Goal: Task Accomplishment & Management: Complete application form

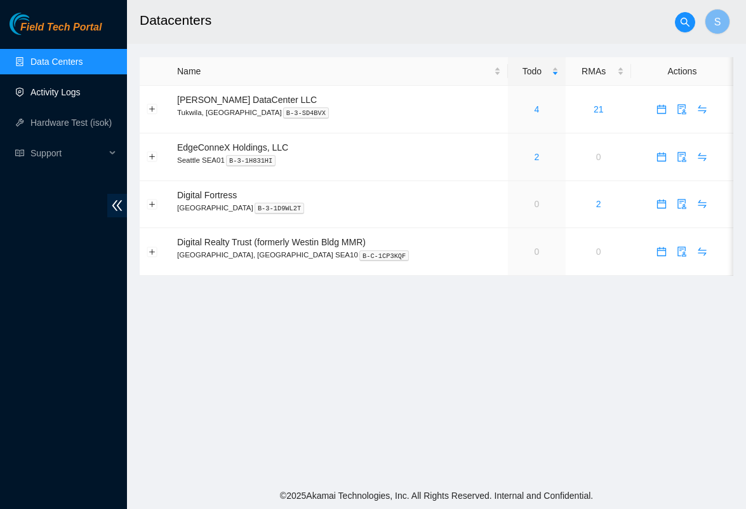
click at [45, 97] on link "Activity Logs" at bounding box center [55, 92] width 50 height 10
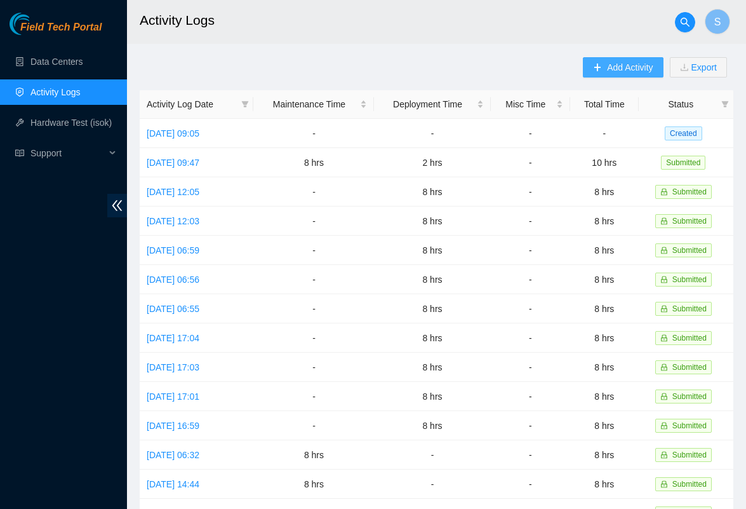
click at [611, 70] on span "Add Activity" at bounding box center [630, 67] width 46 height 14
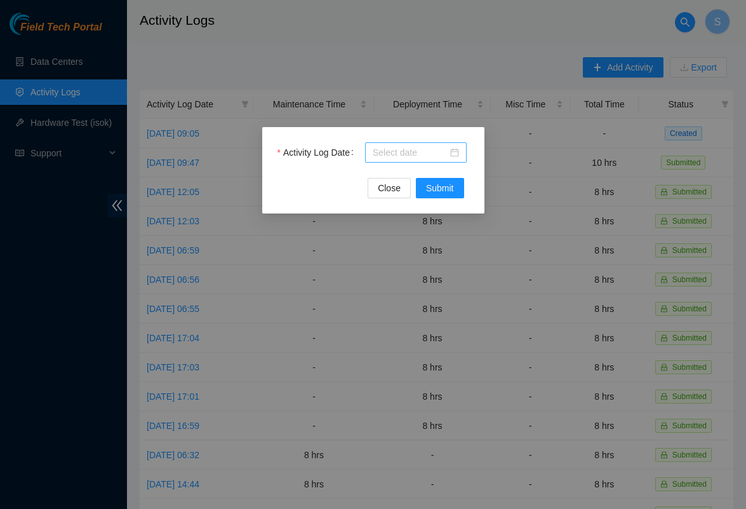
click at [430, 143] on div at bounding box center [416, 152] width 102 height 20
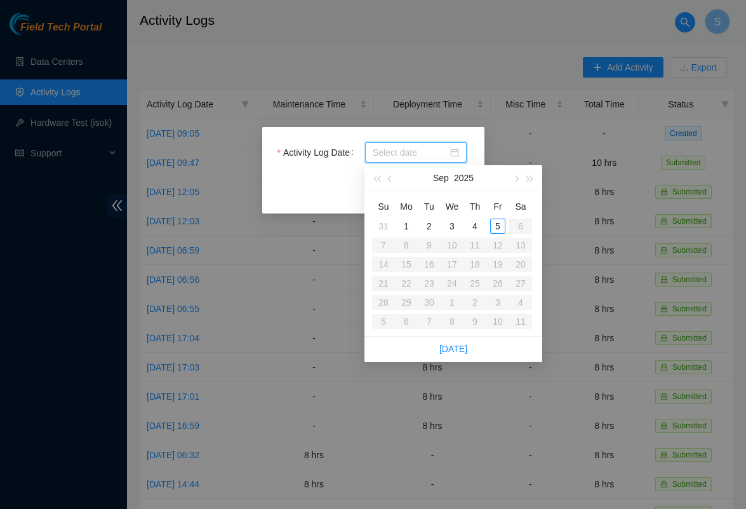
type input "2025-09-02"
type input "2025-09-05"
type input "2025-09-04"
type input "2025-09-05"
click at [472, 222] on div "4" at bounding box center [474, 225] width 15 height 15
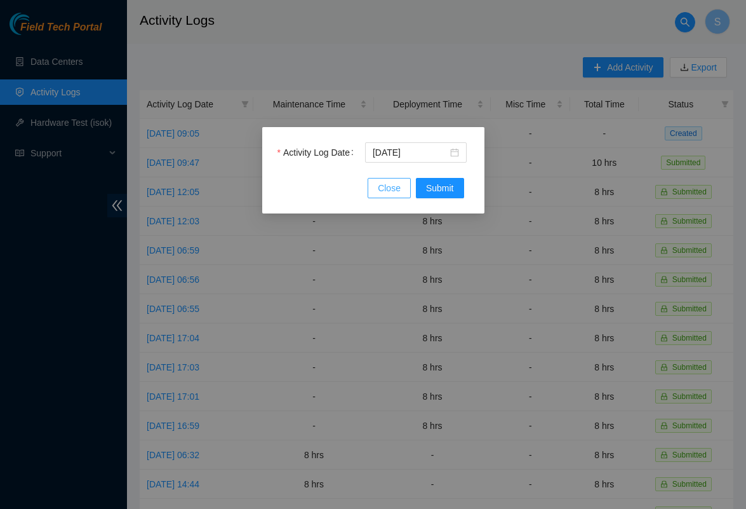
click at [387, 192] on span "Close" at bounding box center [389, 188] width 23 height 14
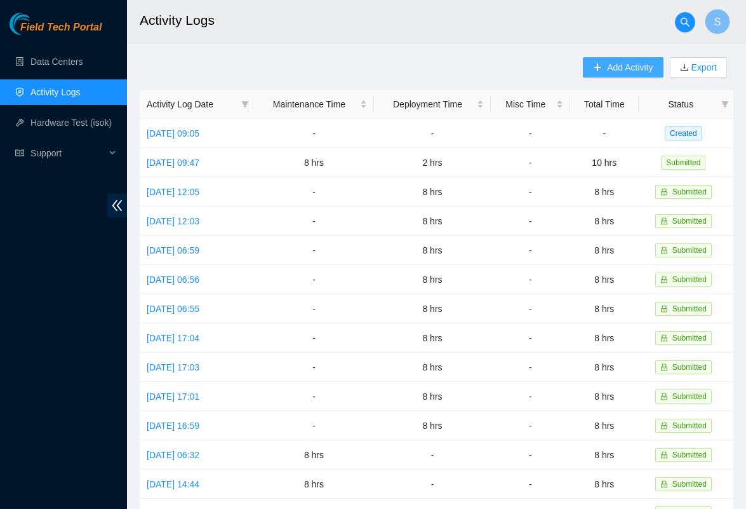
click at [614, 63] on span "Add Activity" at bounding box center [630, 67] width 46 height 14
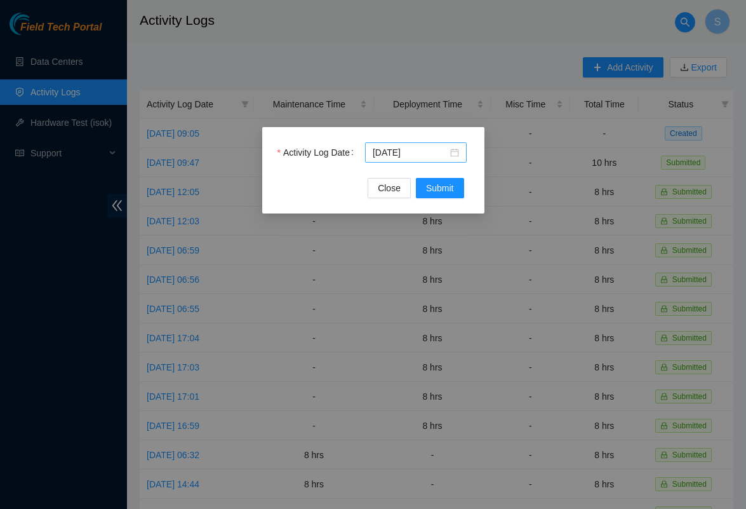
click at [462, 142] on div "2025-09-04" at bounding box center [416, 152] width 102 height 20
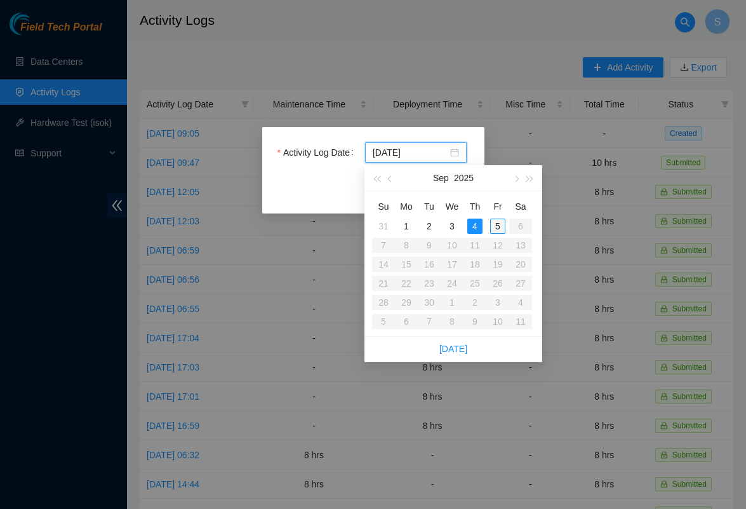
type input "2025-09-05"
click at [497, 220] on div "5" at bounding box center [497, 225] width 15 height 15
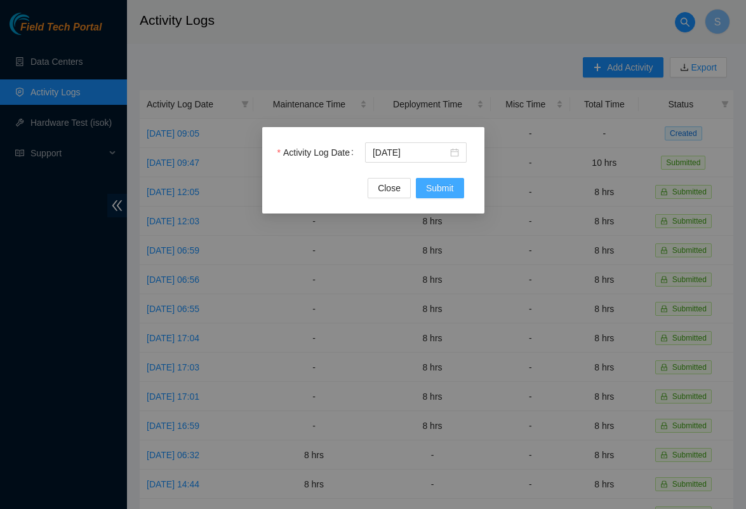
click at [436, 195] on button "Submit" at bounding box center [440, 188] width 48 height 20
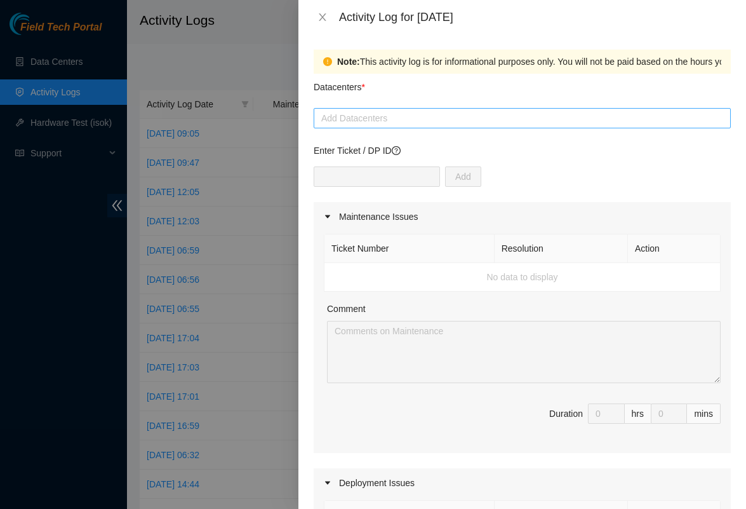
click at [352, 123] on div at bounding box center [522, 117] width 411 height 15
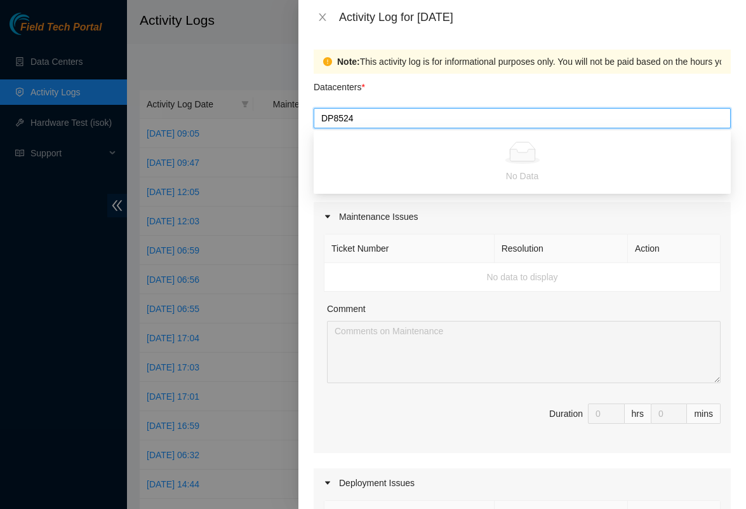
type input "DP85242"
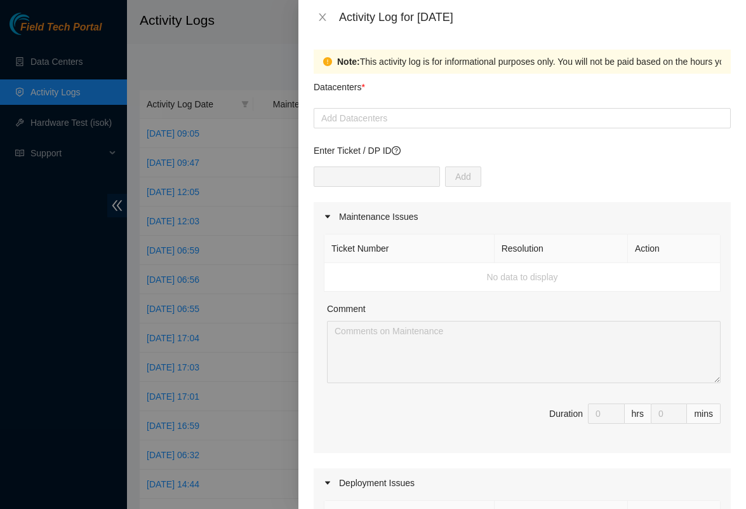
click at [458, 107] on div "Datacenters *" at bounding box center [522, 91] width 417 height 34
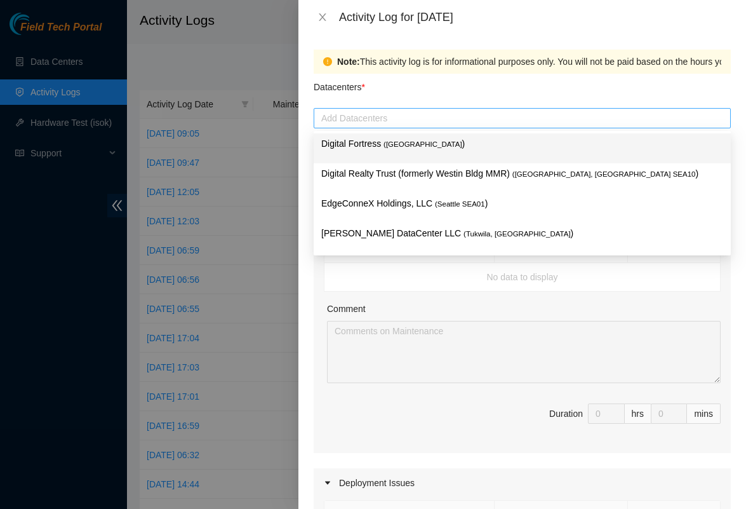
click at [411, 123] on div at bounding box center [522, 117] width 411 height 15
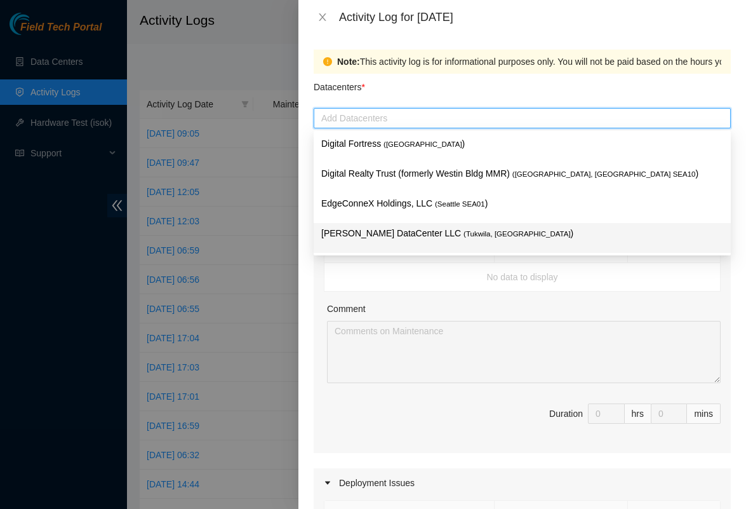
click at [389, 234] on p "Sabey DataCenter LLC ( Tukwila, WA )" at bounding box center [522, 233] width 402 height 15
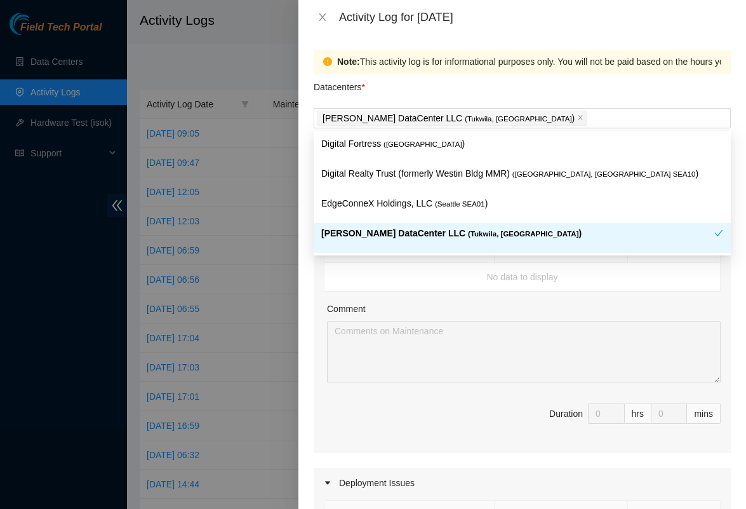
click at [420, 269] on td "No data to display" at bounding box center [522, 277] width 396 height 29
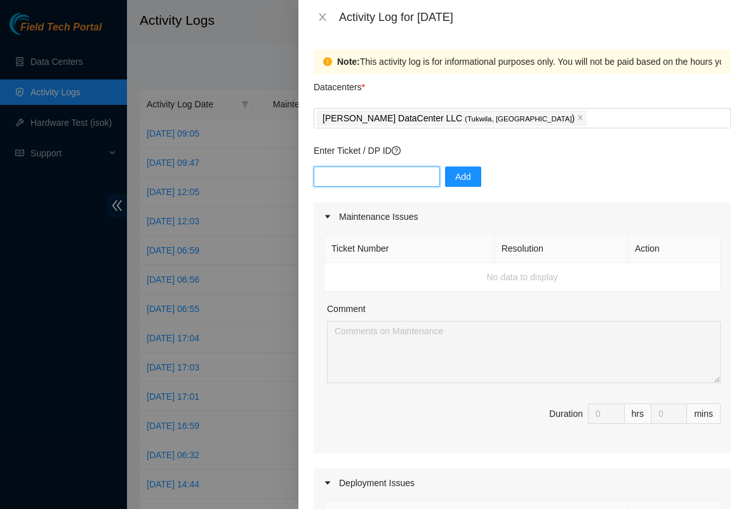
click at [365, 177] on input "text" at bounding box center [377, 176] width 126 height 20
type input "DP85242"
click at [454, 183] on button "Add" at bounding box center [463, 176] width 36 height 20
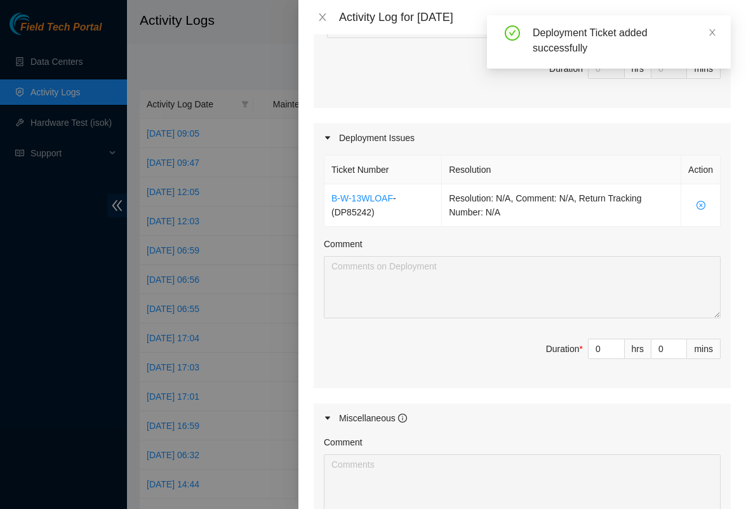
scroll to position [345, 0]
click at [601, 347] on input "0" at bounding box center [607, 347] width 36 height 19
type input "8"
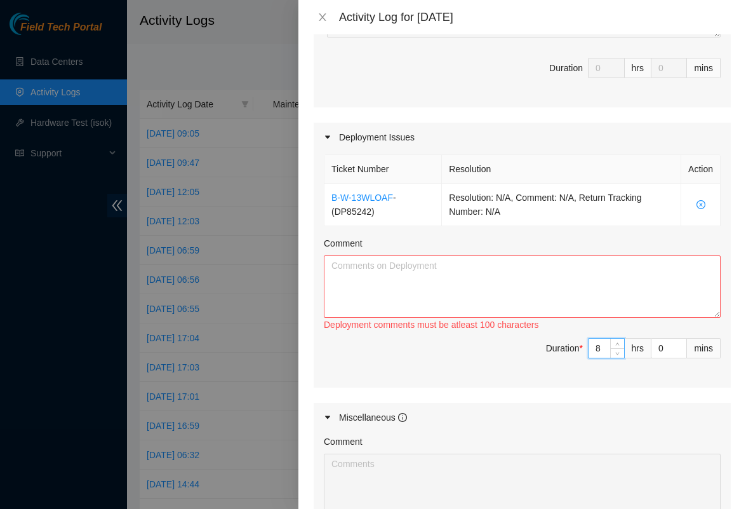
type input "8"
click at [524, 291] on textarea "Comment" at bounding box center [522, 286] width 397 height 62
paste textarea "**********"
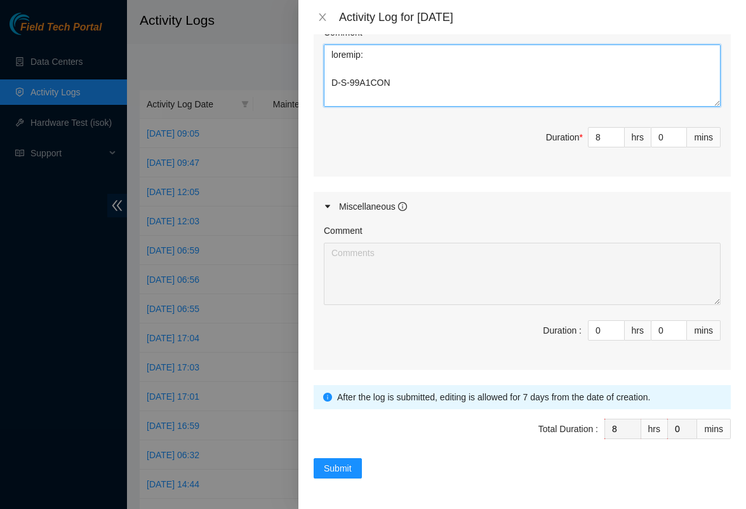
scroll to position [556, 0]
type textarea "**********"
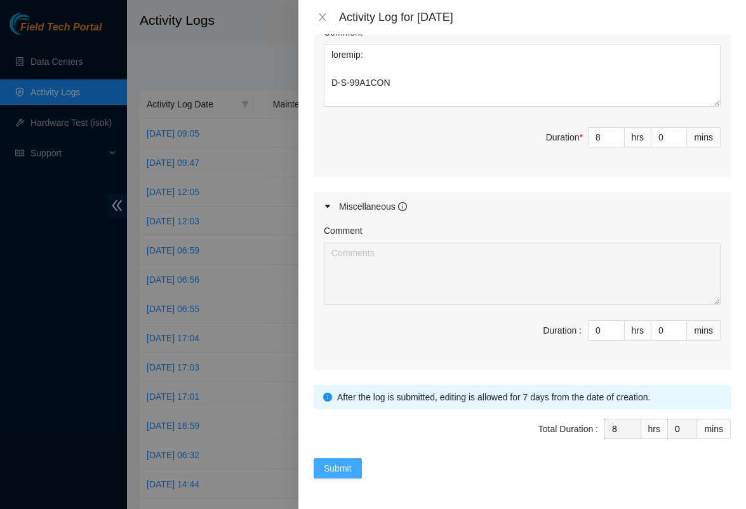
click at [335, 469] on span "Submit" at bounding box center [338, 468] width 28 height 14
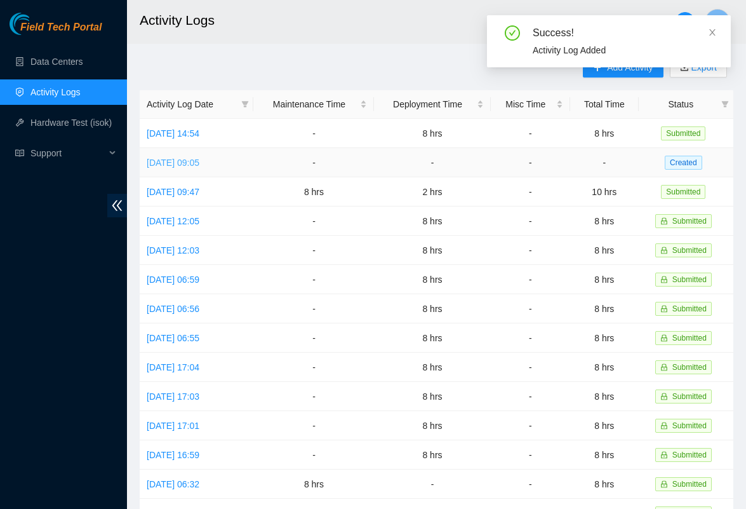
click at [199, 160] on link "Wed, 03 Sep 2025 09:05" at bounding box center [173, 162] width 53 height 10
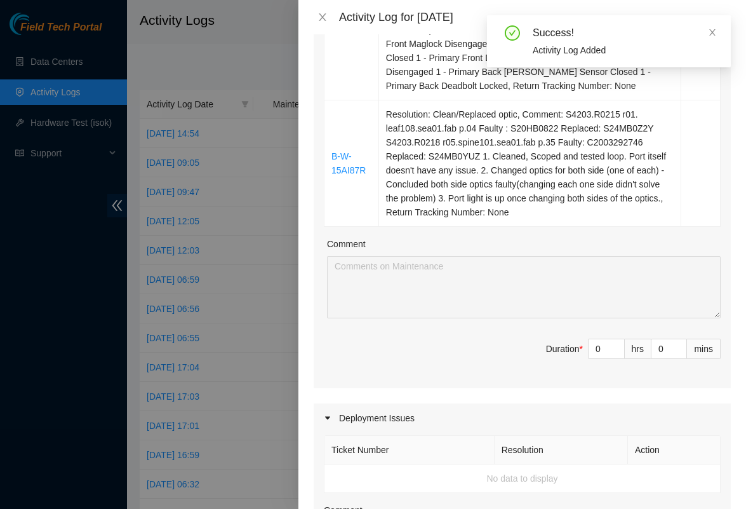
scroll to position [392, 0]
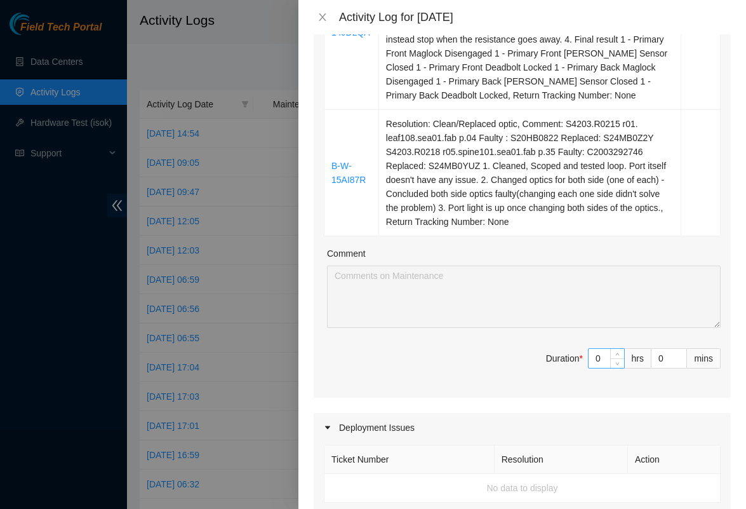
click at [605, 368] on input "0" at bounding box center [607, 358] width 36 height 19
type input "8"
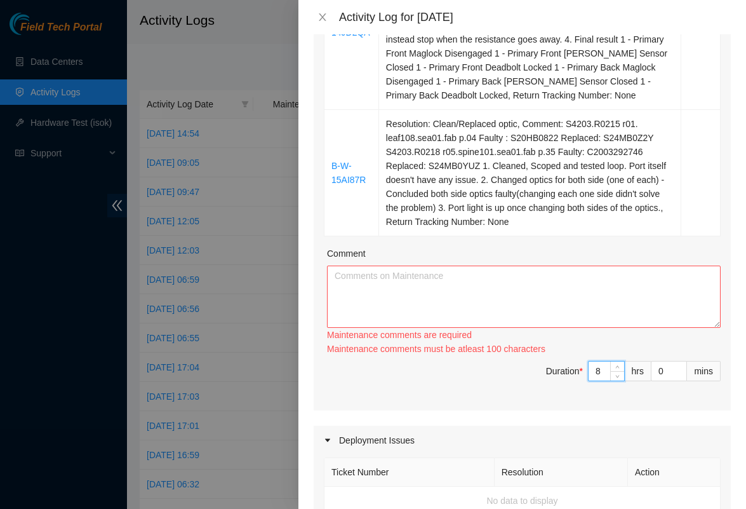
type input "0"
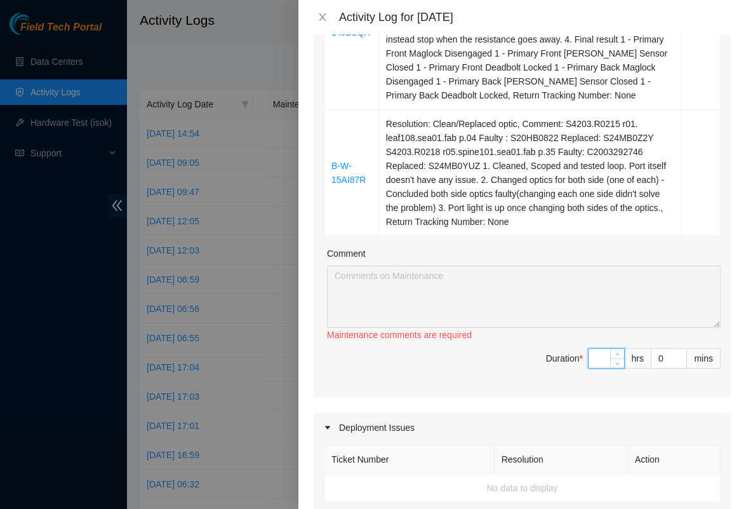
type input "1"
type input "10"
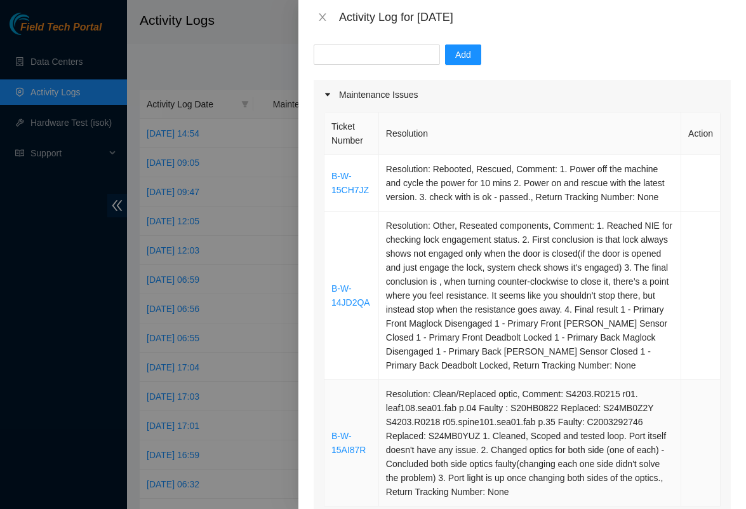
scroll to position [100, 0]
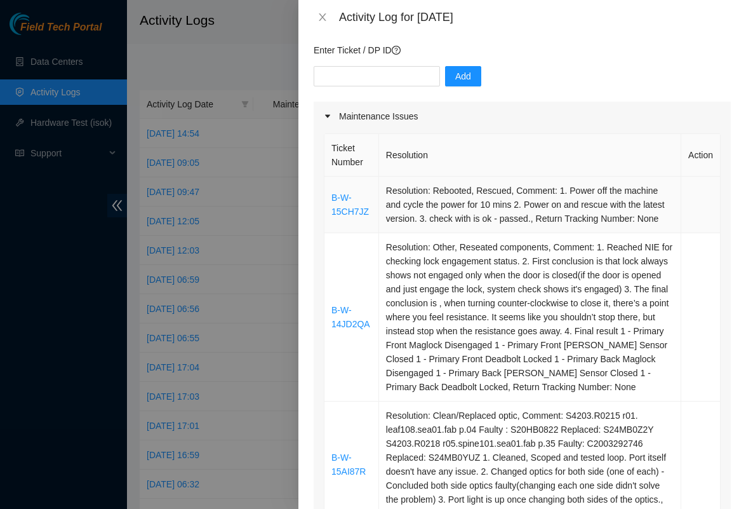
type input "10"
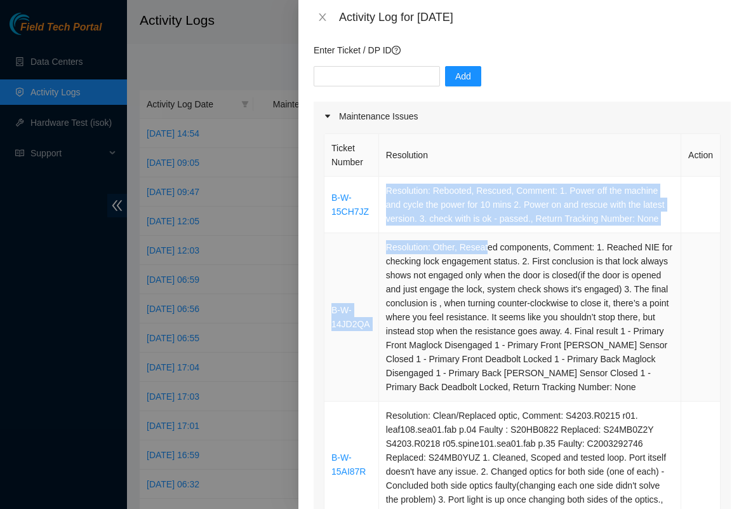
drag, startPoint x: 387, startPoint y: 190, endPoint x: 492, endPoint y: 255, distance: 123.7
click at [492, 255] on tbody "B-W-15CH7JZ Resolution: Rebooted, Rescued, Comment: 1. Power off the machine an…" at bounding box center [522, 352] width 396 height 351
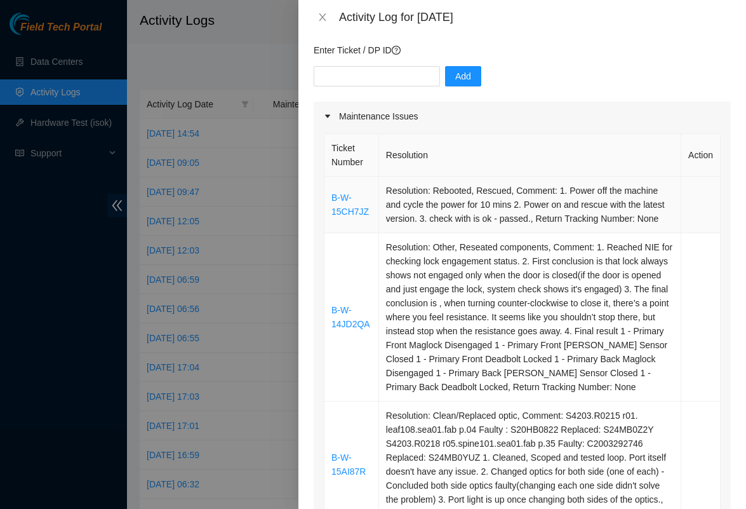
click at [427, 233] on td "Resolution: Rebooted, Rescued, Comment: 1. Power off the machine and cycle the …" at bounding box center [530, 205] width 302 height 57
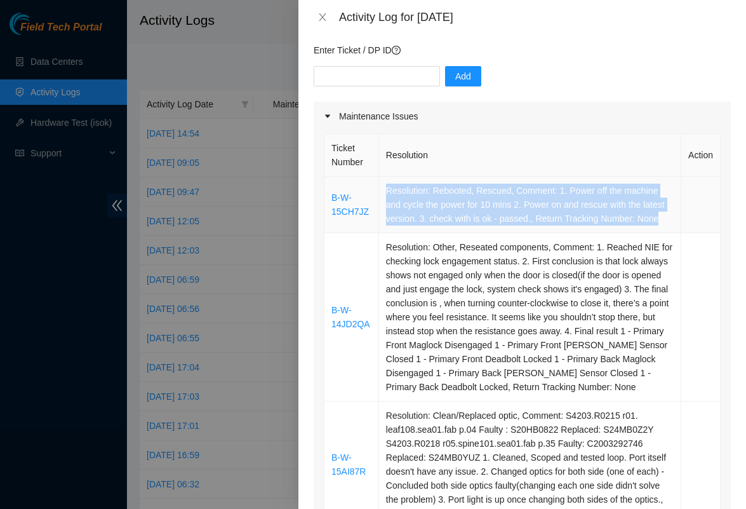
copy td "Resolution: Rebooted, Rescued, Comment: 1. Power off the machine and cycle the …"
drag, startPoint x: 427, startPoint y: 236, endPoint x: 385, endPoint y: 192, distance: 60.2
click at [385, 192] on td "Resolution: Rebooted, Rescued, Comment: 1. Power off the machine and cycle the …" at bounding box center [530, 205] width 302 height 57
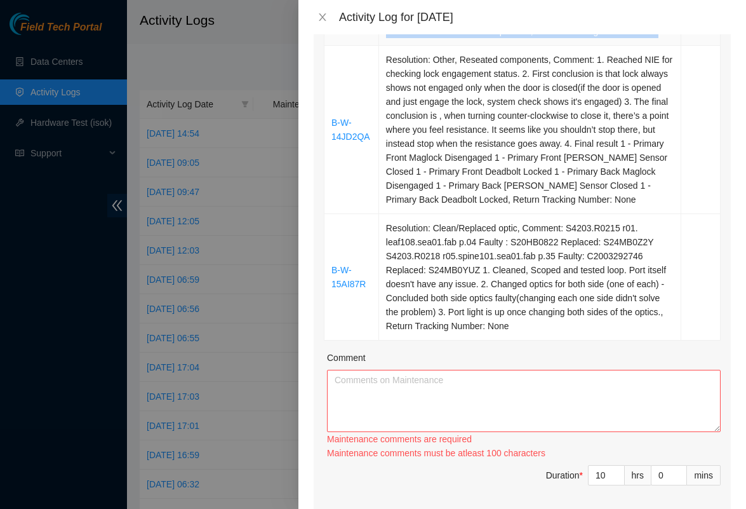
scroll to position [331, 0]
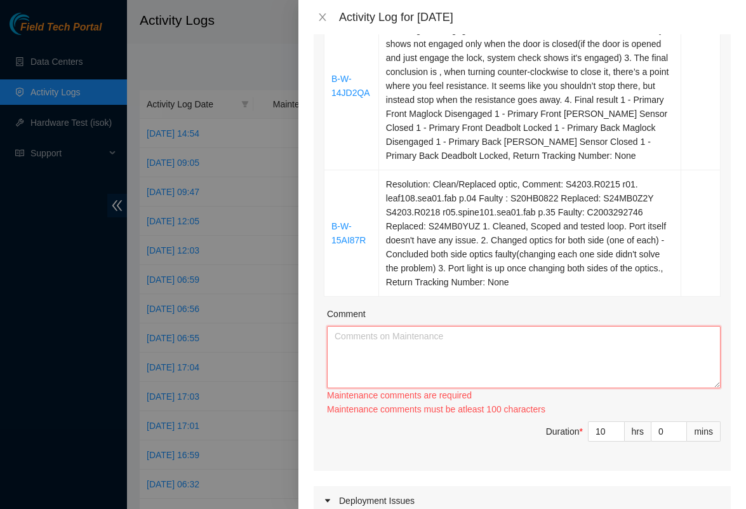
click at [378, 347] on textarea "Comment" at bounding box center [524, 357] width 394 height 62
paste textarea "Resolution: Rebooted, Rescued, Comment: 1. Power off the machine and cycle the …"
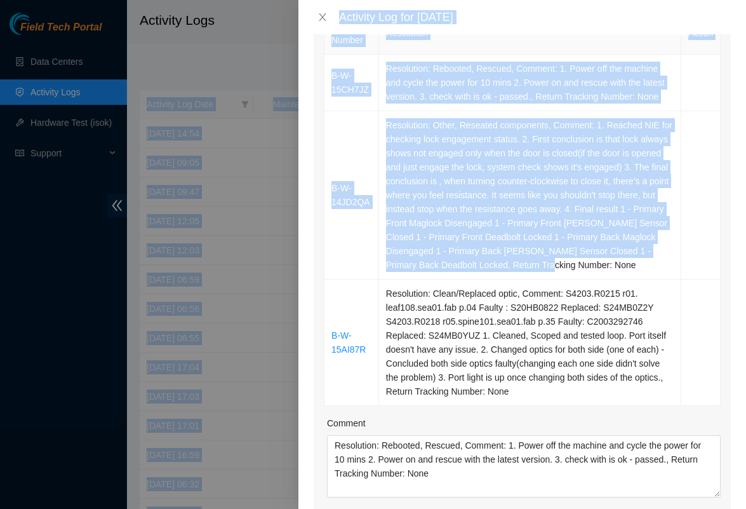
scroll to position [126, 0]
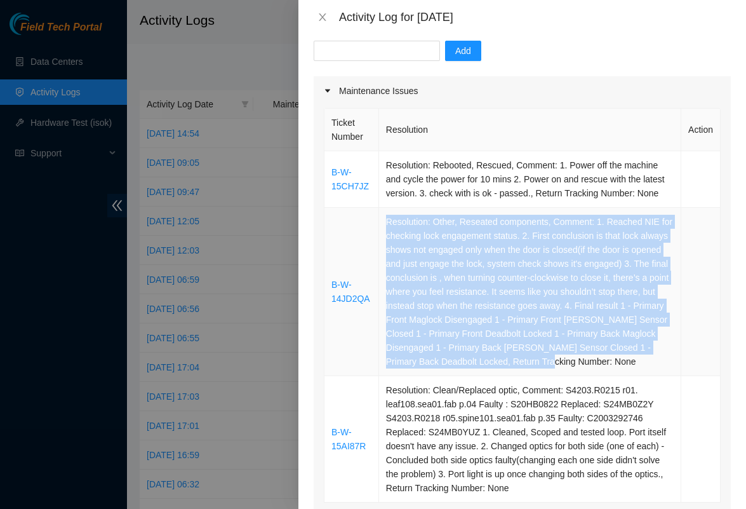
copy td "Resolution: Other, Reseated components, Comment: 1. Reached NIE for checking lo…"
drag, startPoint x: 648, startPoint y: 165, endPoint x: 384, endPoint y: 230, distance: 272.0
click at [384, 230] on td "Resolution: Other, Reseated components, Comment: 1. Reached NIE for checking lo…" at bounding box center [530, 292] width 302 height 168
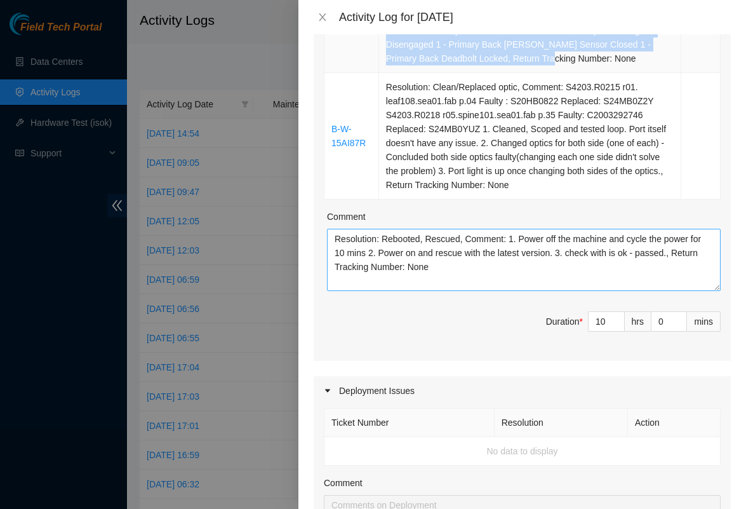
scroll to position [437, 0]
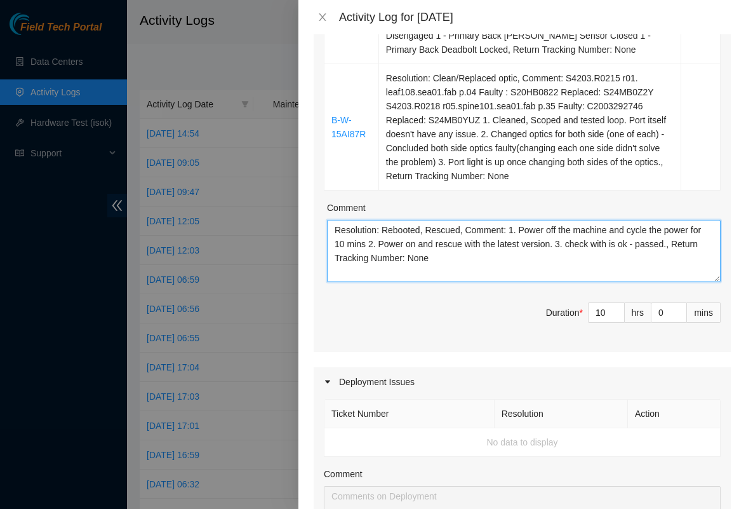
click at [488, 264] on textarea "Resolution: Rebooted, Rescued, Comment: 1. Power off the machine and cycle the …" at bounding box center [524, 251] width 394 height 62
paste textarea "Resolution: Other, Reseated components, Comment: 1. Reached NIE for checking lo…"
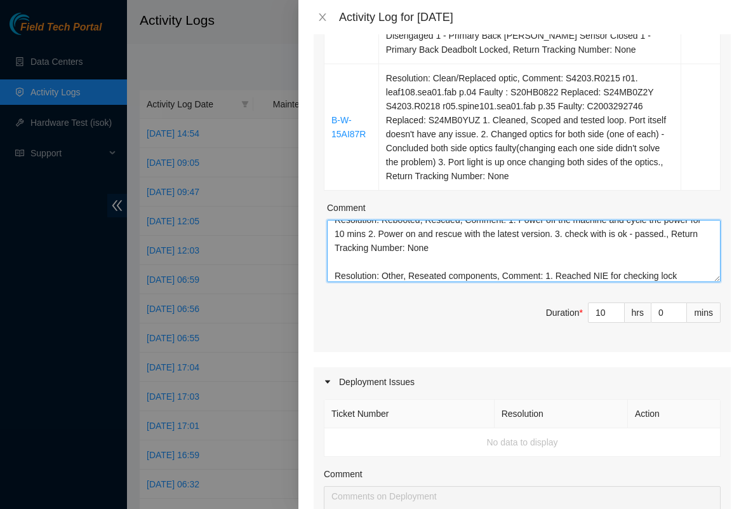
scroll to position [145, 0]
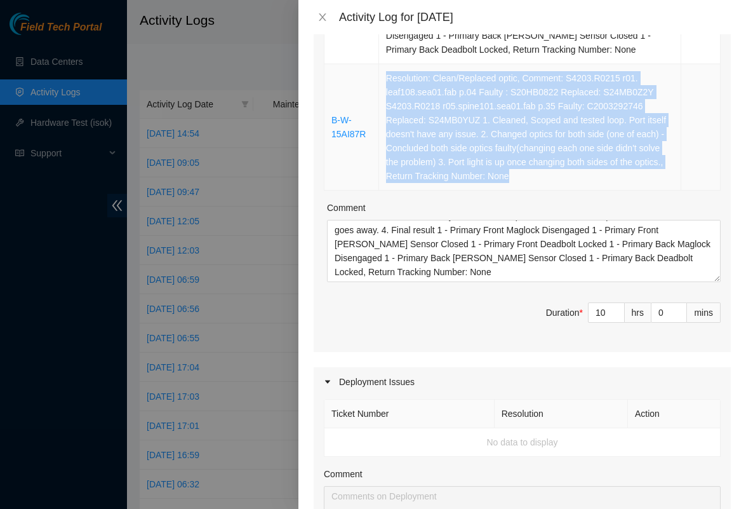
copy td "Resolution: Clean/Replaced optic, Comment: S4203.R0215 r01. leaf108.sea01.fab p…"
drag, startPoint x: 580, startPoint y: 193, endPoint x: 382, endPoint y: 93, distance: 222.3
click at [382, 93] on td "Resolution: Clean/Replaced optic, Comment: S4203.R0215 r01. leaf108.sea01.fab p…" at bounding box center [530, 127] width 302 height 126
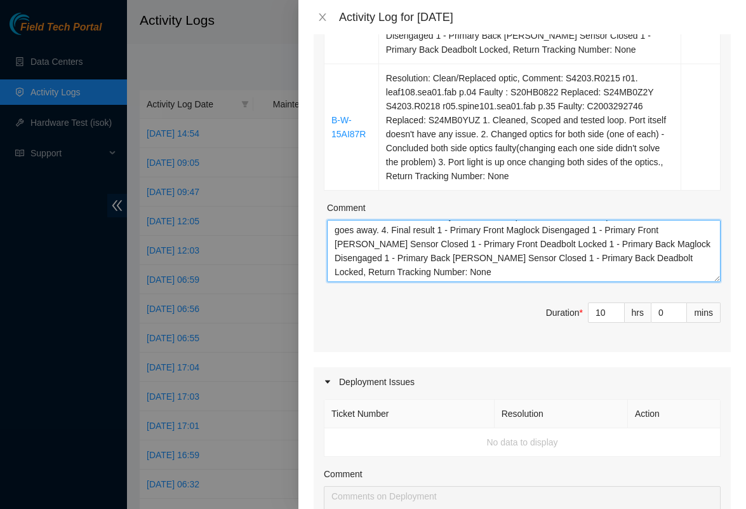
click at [502, 282] on textarea "Resolution: Rebooted, Rescued, Comment: 1. Power off the machine and cycle the …" at bounding box center [524, 251] width 394 height 62
paste textarea "Resolution: Clean/Replaced optic, Comment: S4203.R0215 r01. leaf108.sea01.fab p…"
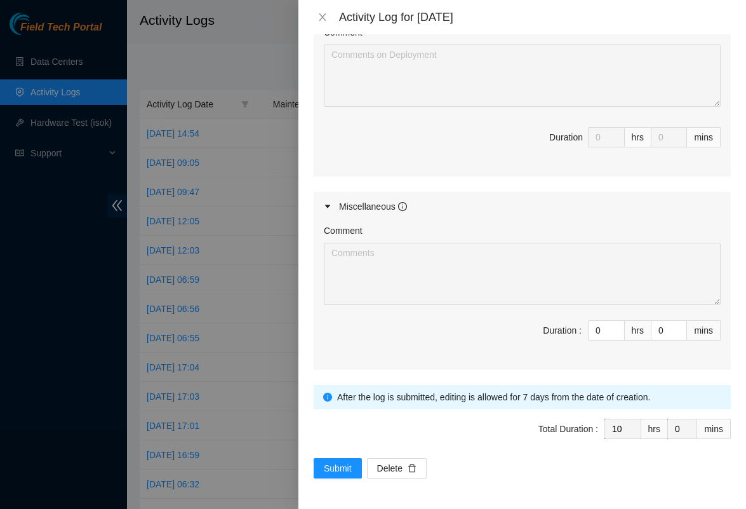
scroll to position [893, 0]
type textarea "Resolution: Rebooted, Rescued, Comment: 1. Power off the machine and cycle the …"
click at [331, 465] on span "Submit" at bounding box center [338, 468] width 28 height 14
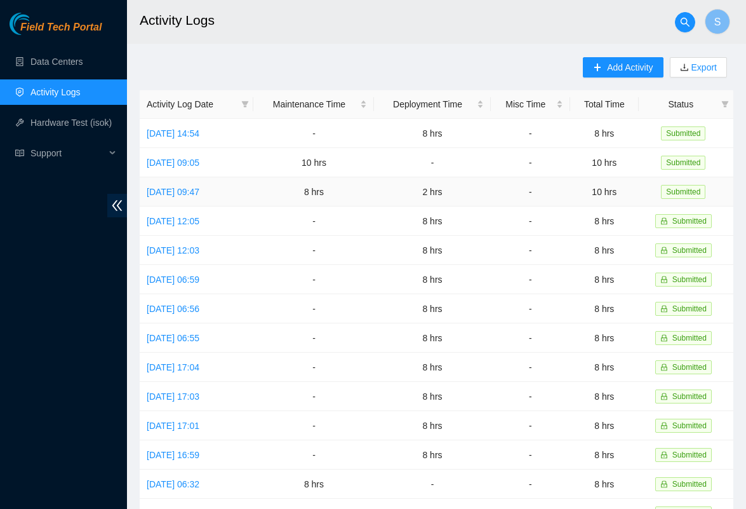
click at [553, 189] on td "-" at bounding box center [530, 191] width 79 height 29
click at [199, 251] on link "Thu, 28 Aug 2025 12:03" at bounding box center [173, 250] width 53 height 10
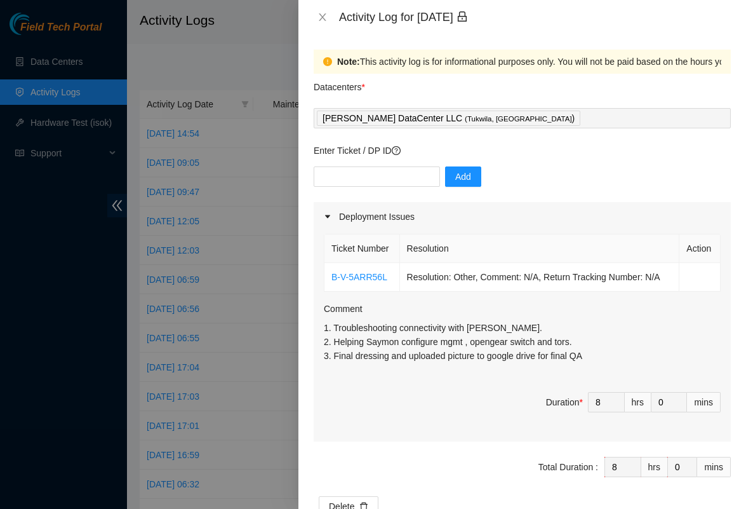
scroll to position [0, 0]
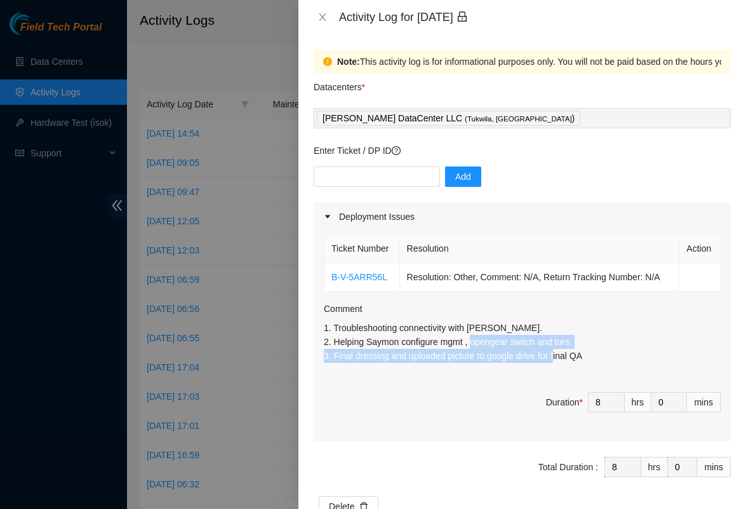
drag, startPoint x: 604, startPoint y: 358, endPoint x: 509, endPoint y: 345, distance: 96.1
click at [509, 345] on p "1. Troubleshooting connectivity with Saymon. 2. Helping Saymon configure mgmt ,…" at bounding box center [522, 342] width 397 height 42
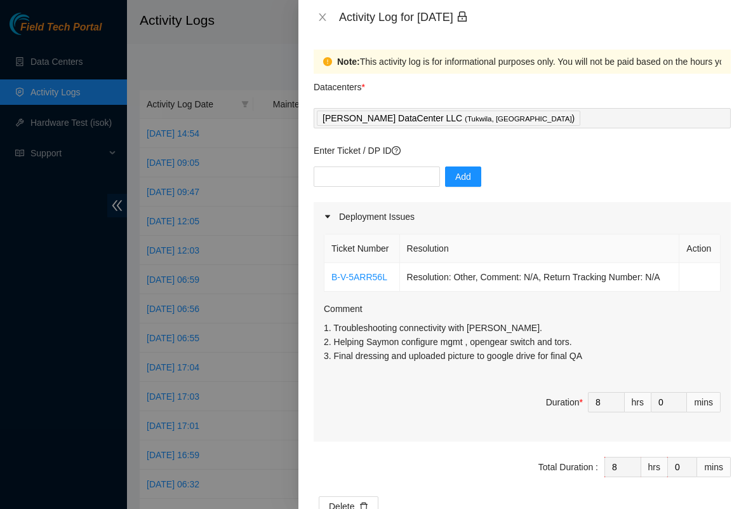
click at [480, 331] on p "1. Troubleshooting connectivity with Saymon. 2. Helping Saymon configure mgmt ,…" at bounding box center [522, 342] width 397 height 42
click at [244, 309] on div at bounding box center [373, 254] width 746 height 509
click at [324, 17] on icon "close" at bounding box center [322, 17] width 10 height 10
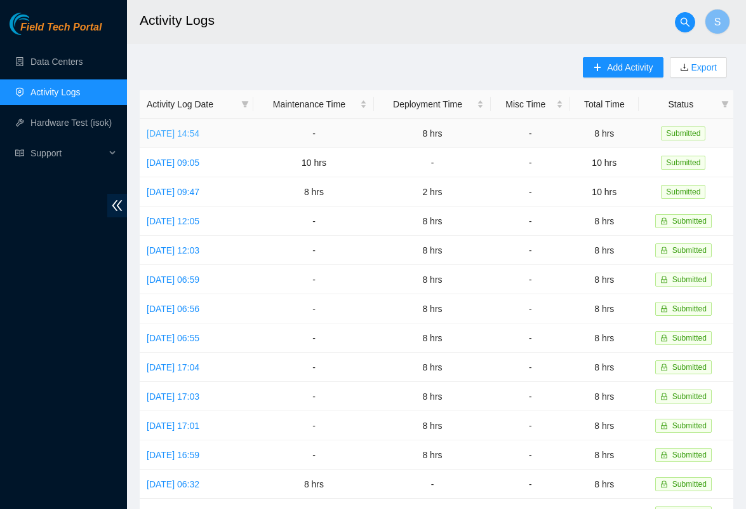
click at [199, 138] on link "Fri, 05 Sep 2025 14:54" at bounding box center [173, 133] width 53 height 10
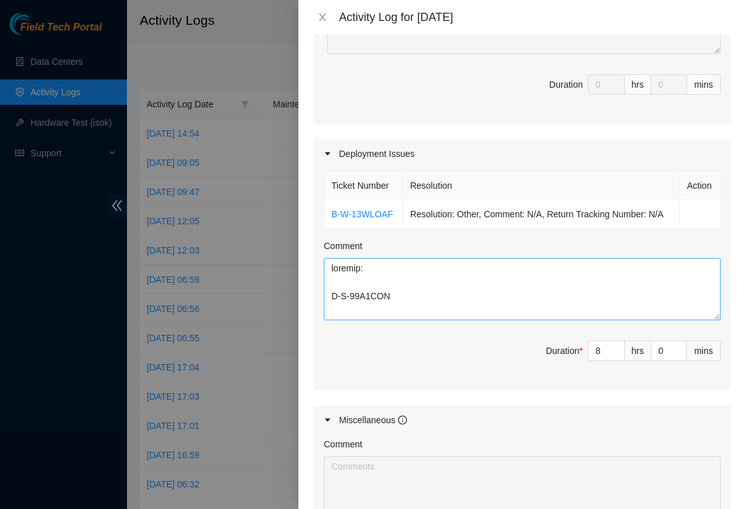
scroll to position [294, 0]
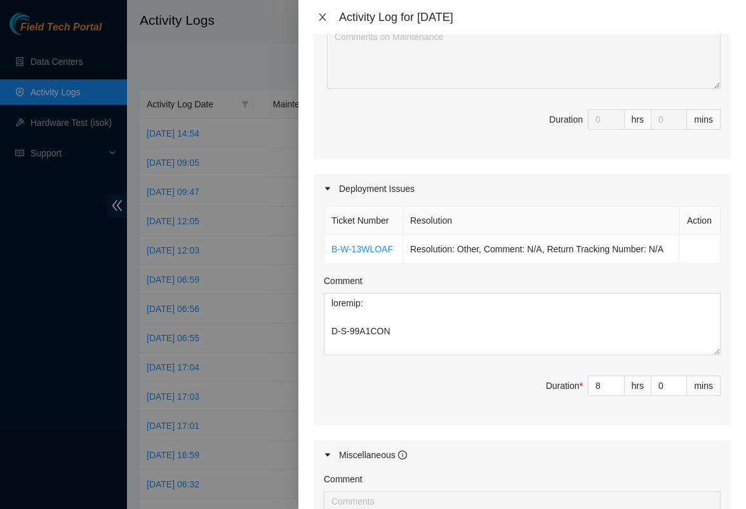
click at [321, 17] on icon "close" at bounding box center [322, 17] width 10 height 10
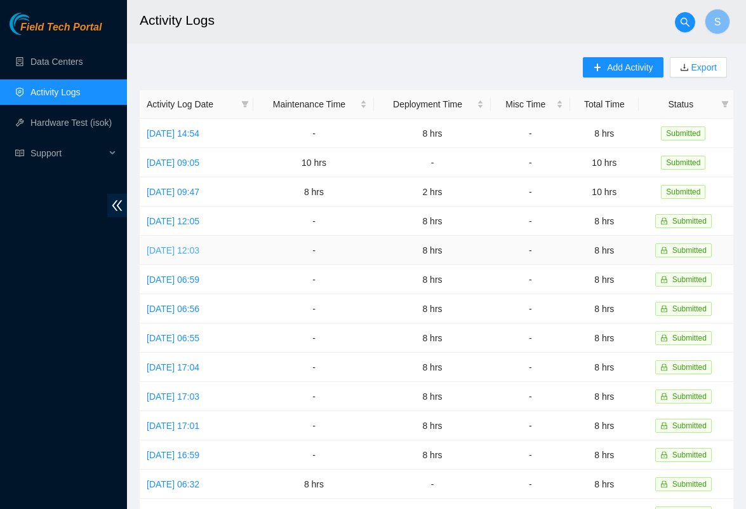
click at [194, 246] on link "Thu, 28 Aug 2025 12:03" at bounding box center [173, 250] width 53 height 10
click at [609, 72] on span "Add Activity" at bounding box center [630, 67] width 46 height 14
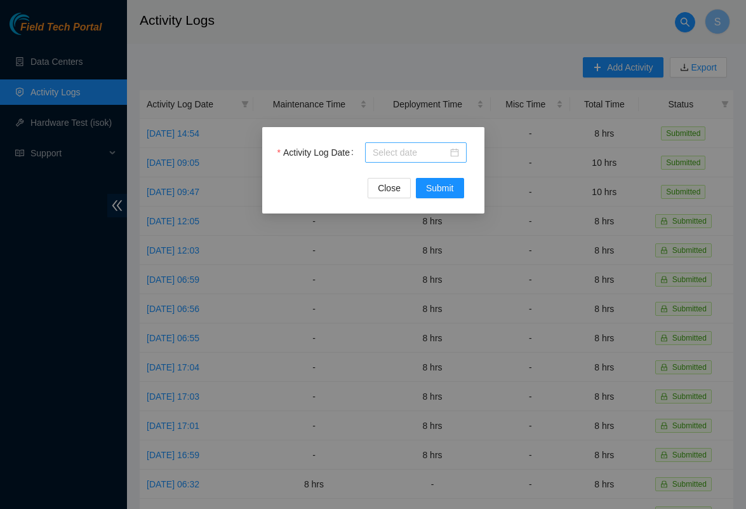
click at [455, 154] on div at bounding box center [416, 152] width 86 height 14
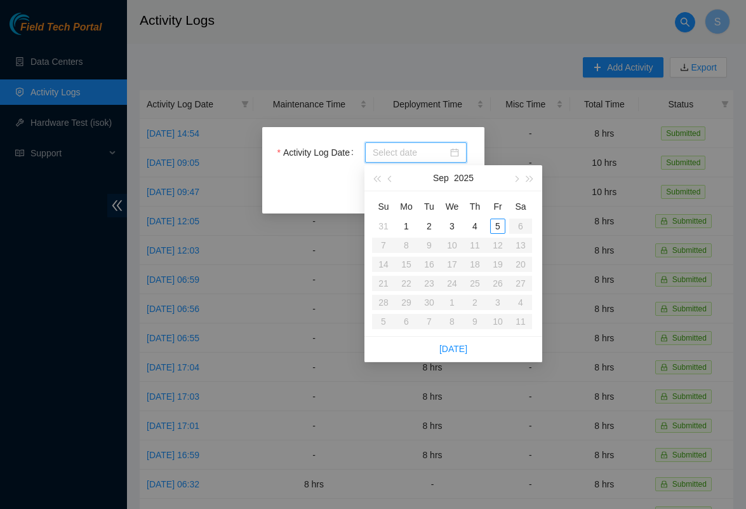
type input "2025-08-31"
type input "2025-09-04"
click at [477, 227] on div "4" at bounding box center [474, 225] width 15 height 15
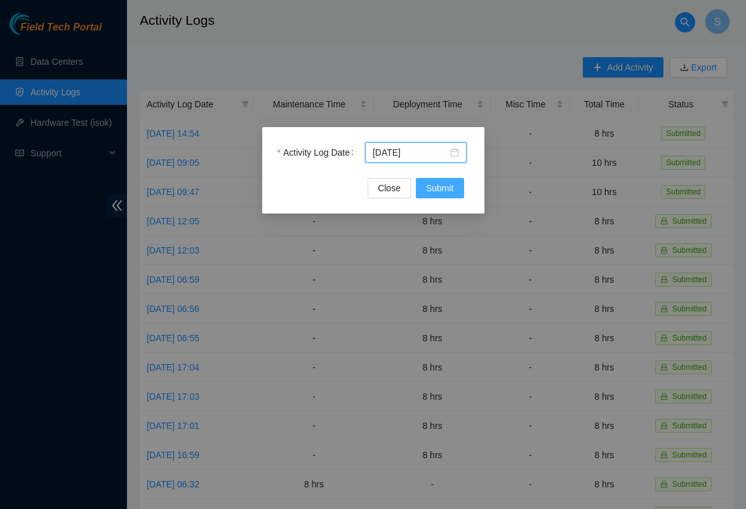
click at [436, 188] on span "Submit" at bounding box center [440, 188] width 28 height 14
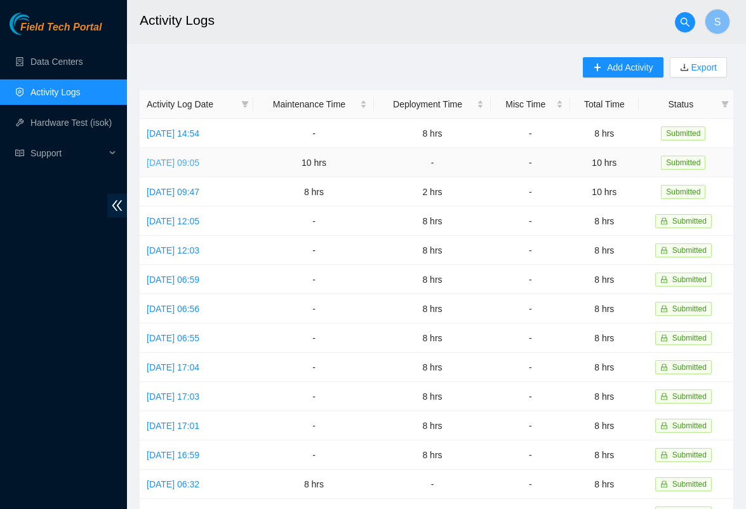
click at [199, 161] on link "Wed, 03 Sep 2025 09:05" at bounding box center [173, 162] width 53 height 10
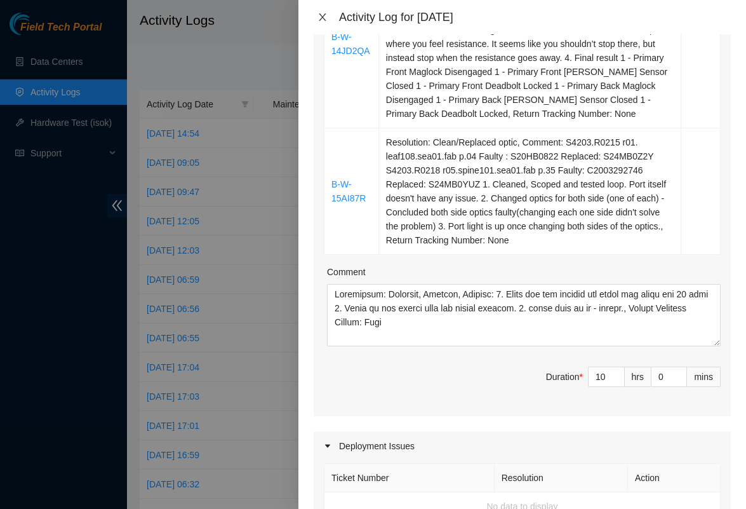
scroll to position [0, 0]
click at [317, 21] on button "Close" at bounding box center [323, 17] width 18 height 12
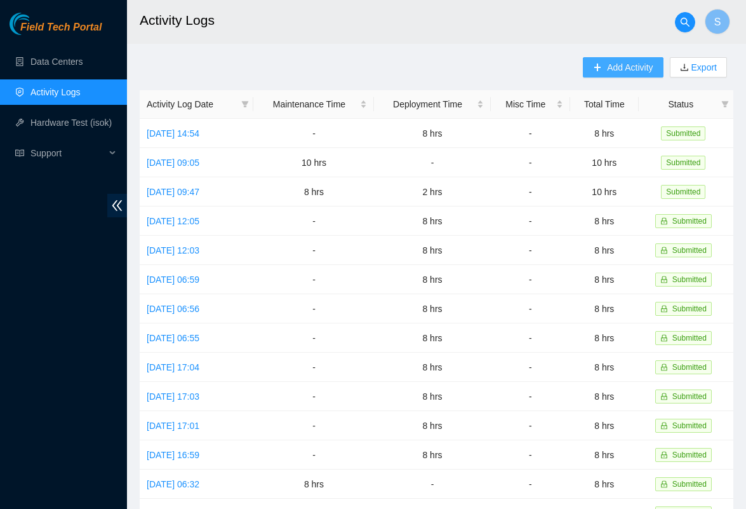
click at [623, 72] on span "Add Activity" at bounding box center [630, 67] width 46 height 14
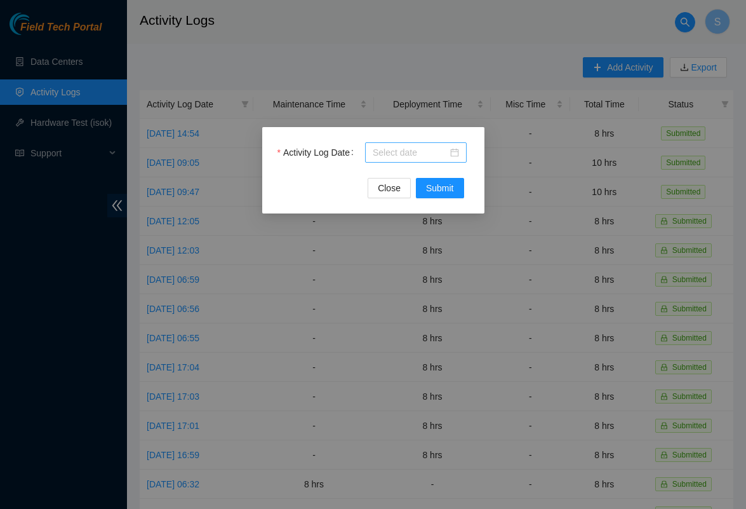
click at [456, 152] on div at bounding box center [416, 152] width 86 height 14
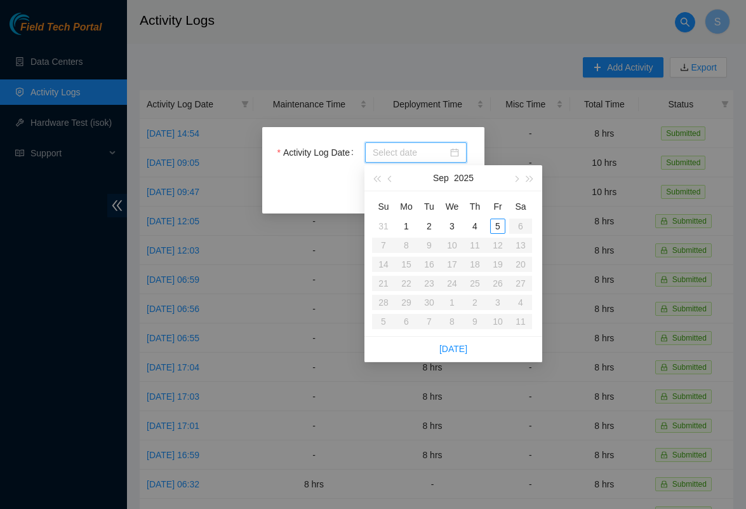
type input "2025-09-03"
type input "2025-09-04"
type input "2025-09-05"
type input "2025-09-04"
click at [473, 223] on div "4" at bounding box center [474, 225] width 15 height 15
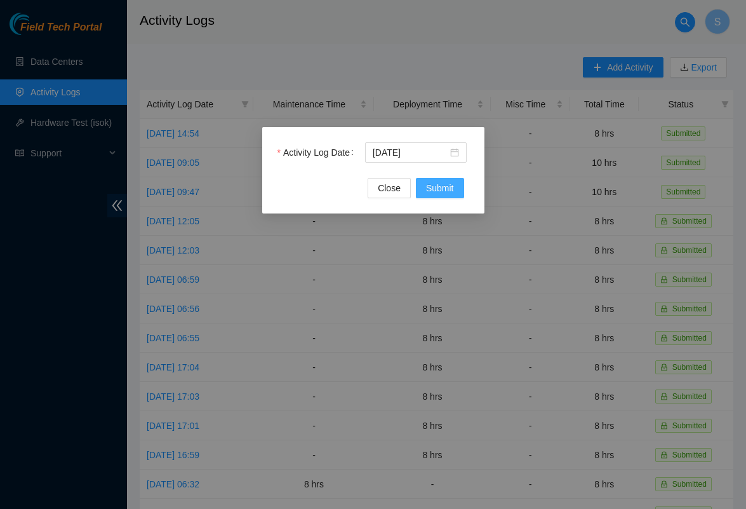
click at [437, 189] on span "Submit" at bounding box center [440, 188] width 28 height 14
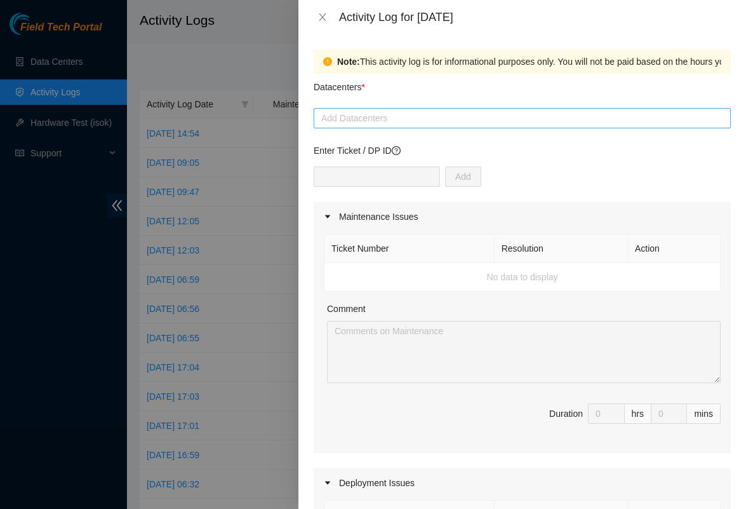
click at [401, 109] on div "Add Datacenters" at bounding box center [522, 118] width 417 height 20
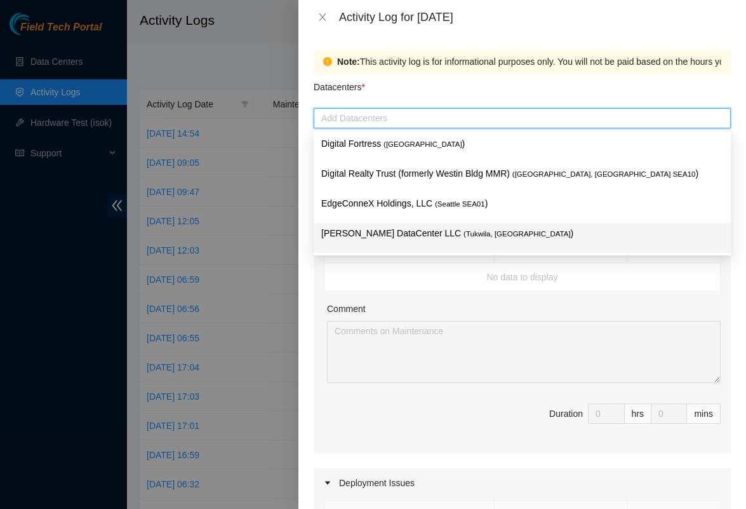
click at [359, 229] on p "Sabey DataCenter LLC ( Tukwila, WA )" at bounding box center [522, 233] width 402 height 15
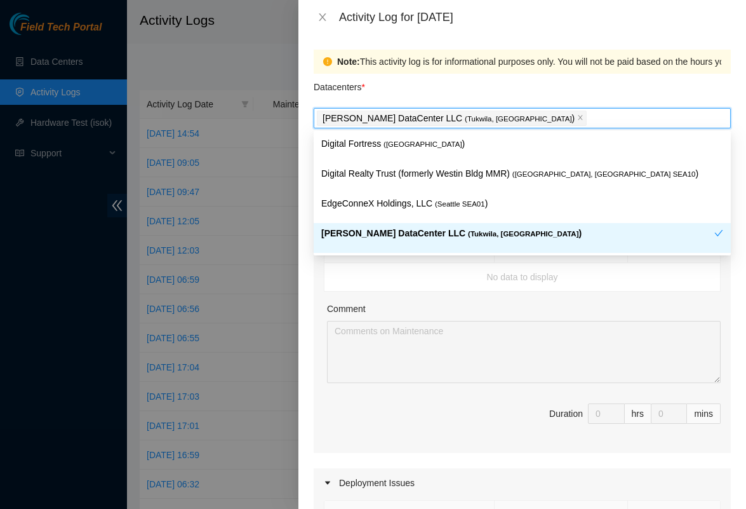
click at [335, 282] on td "No data to display" at bounding box center [522, 277] width 396 height 29
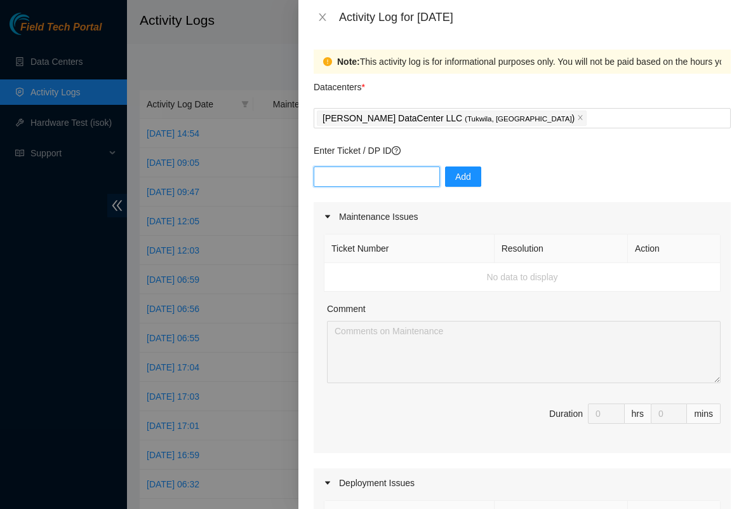
click at [386, 180] on input "text" at bounding box center [377, 176] width 126 height 20
type input "DP85242"
click at [475, 159] on div "Enter Ticket / DP ID DP85242 Add" at bounding box center [522, 172] width 417 height 58
click at [469, 173] on span "Add" at bounding box center [463, 177] width 16 height 14
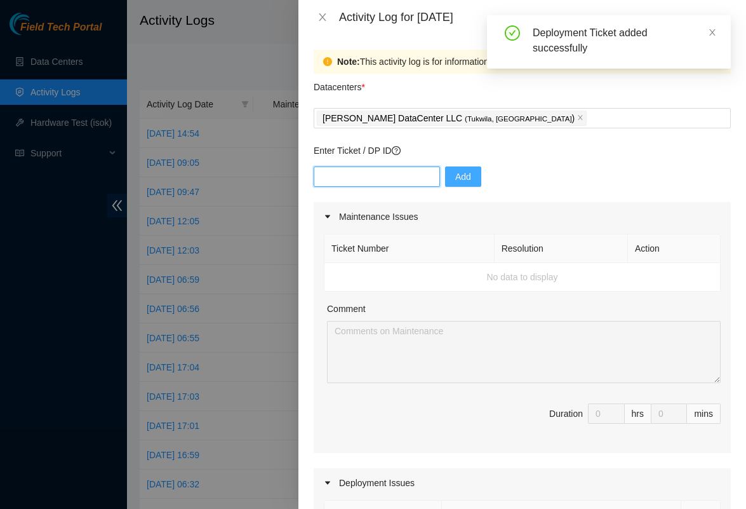
click at [408, 186] on input "text" at bounding box center [377, 176] width 126 height 20
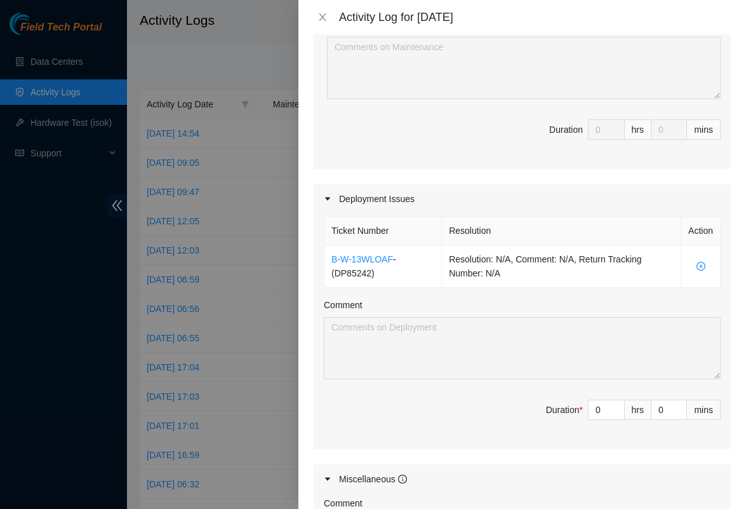
scroll to position [356, 0]
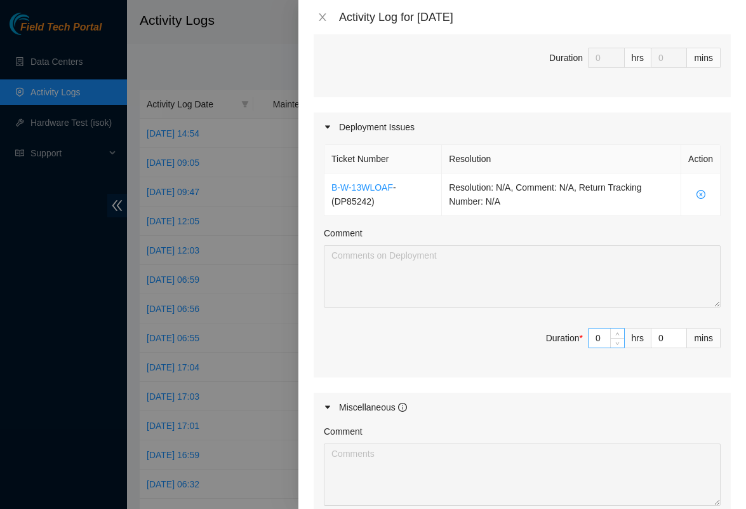
click at [608, 343] on input "0" at bounding box center [607, 337] width 36 height 19
type input "1"
type input "10"
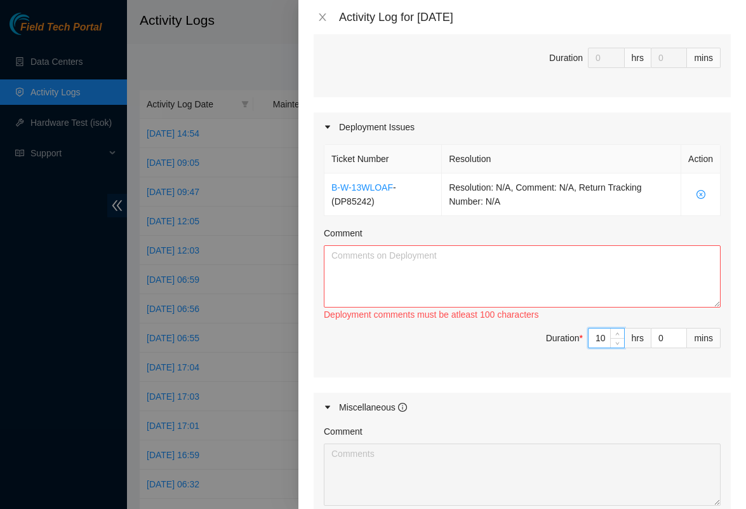
type input "10"
click at [372, 275] on textarea "Comment" at bounding box center [522, 276] width 397 height 62
paste textarea "DP85242 progress 04 Sep 2025 FT: Sangbeom Yoo 1. Run 10 25m cables from R6C1 <-…"
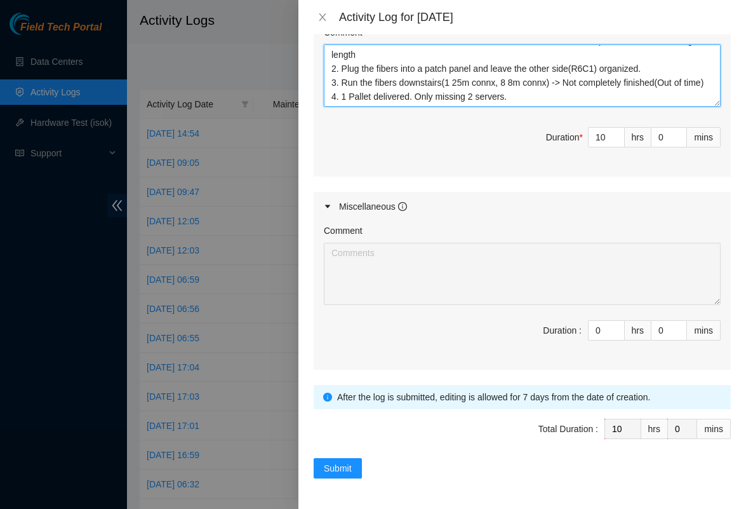
scroll to position [556, 0]
type textarea "DP85242 progress 04 Sep 2025 FT: Sangbeom Yoo 1. Run 10 25m cables from R6C1 <-…"
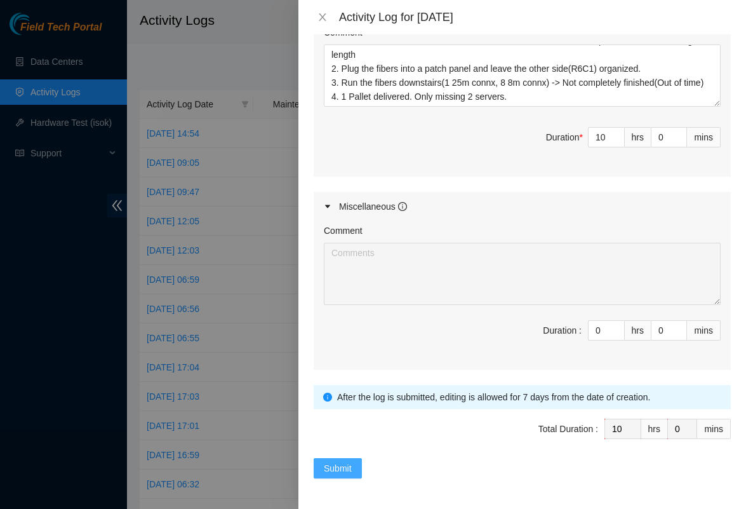
click at [341, 469] on span "Submit" at bounding box center [338, 468] width 28 height 14
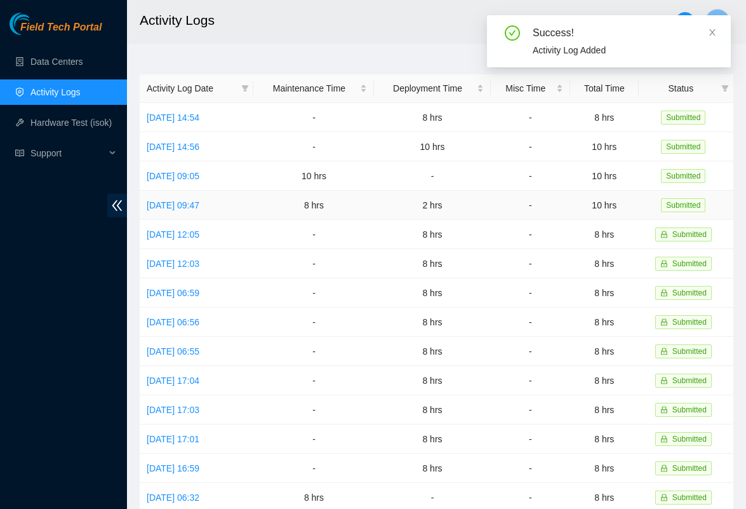
scroll to position [17, 0]
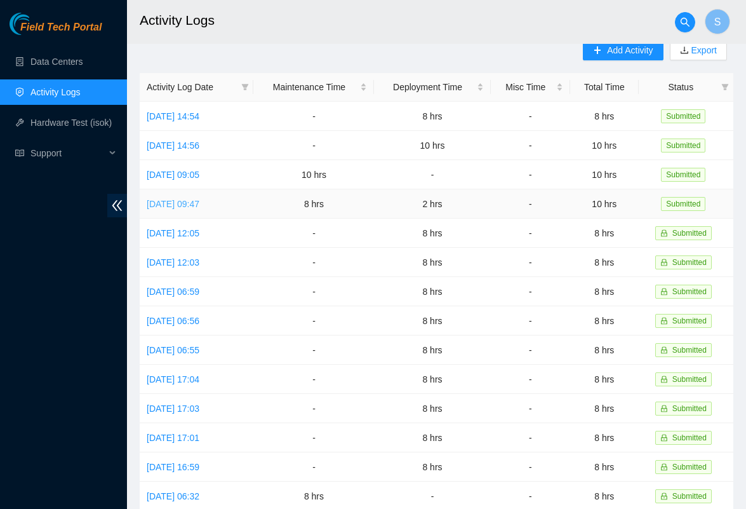
click at [199, 208] on link "Tue, 02 Sep 2025 09:47" at bounding box center [173, 204] width 53 height 10
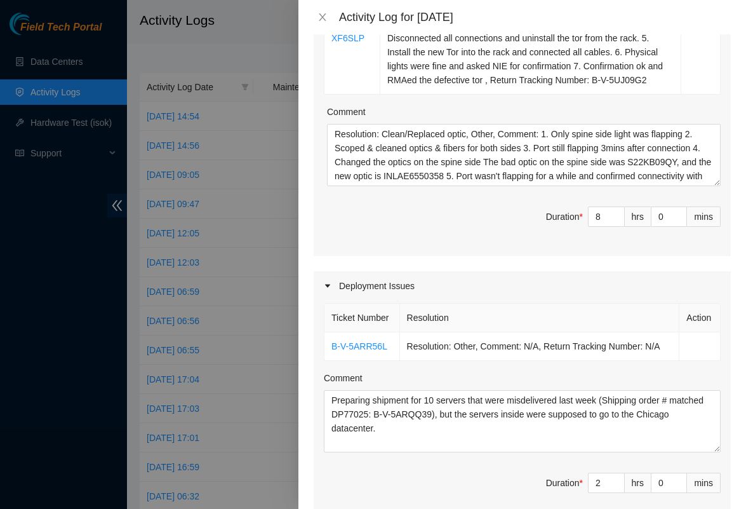
scroll to position [347, 0]
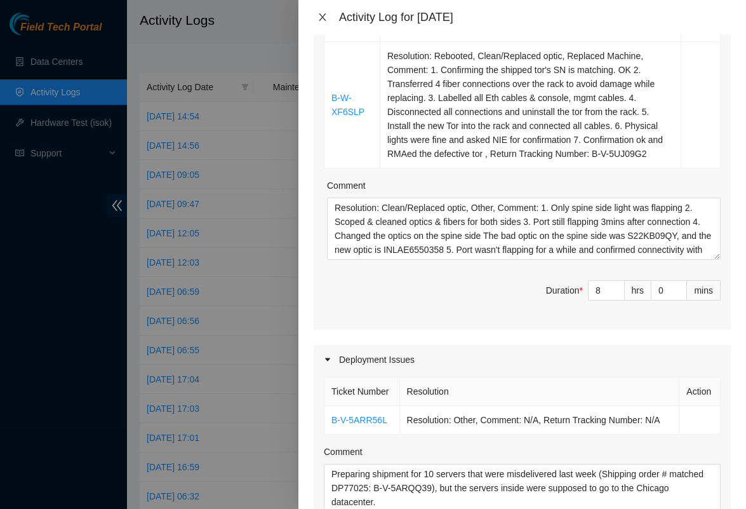
click at [321, 11] on button "Close" at bounding box center [323, 17] width 18 height 12
